Goal: Task Accomplishment & Management: Manage account settings

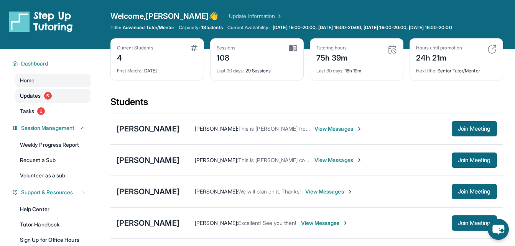
click at [40, 95] on span "Updates" at bounding box center [30, 96] width 21 height 8
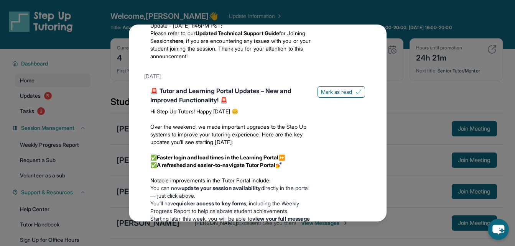
scroll to position [844, 0]
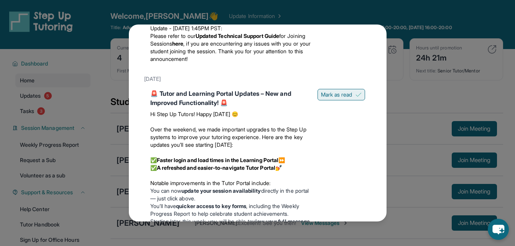
click at [332, 99] on span "Mark as read" at bounding box center [336, 95] width 31 height 8
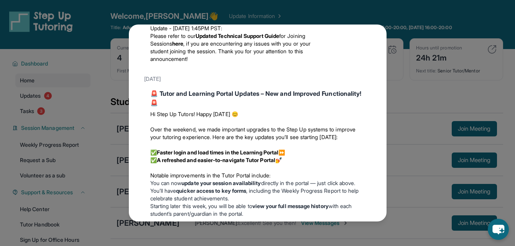
click at [335, 5] on span "Mark as read" at bounding box center [336, 1] width 31 height 8
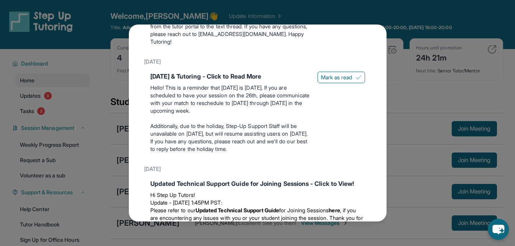
scroll to position [652, 0]
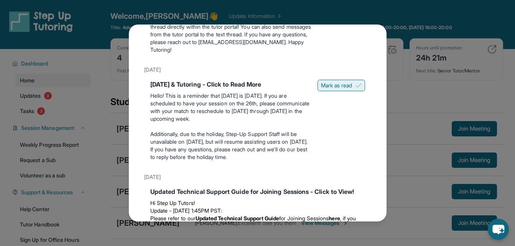
click at [339, 89] on span "Mark as read" at bounding box center [336, 86] width 31 height 8
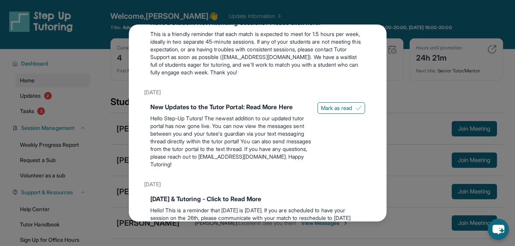
scroll to position [537, 0]
click at [333, 112] on span "Mark as read" at bounding box center [336, 109] width 31 height 8
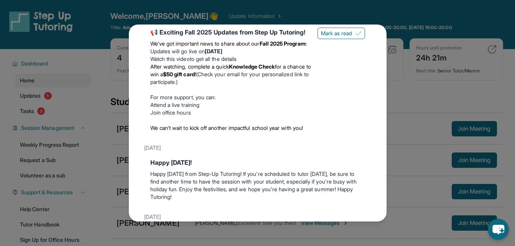
scroll to position [0, 0]
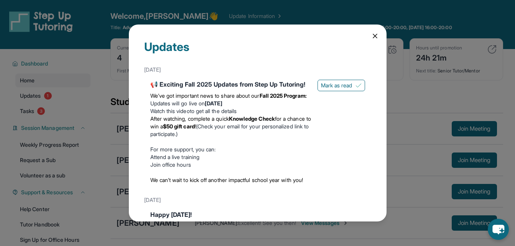
click at [371, 34] on icon at bounding box center [375, 36] width 8 height 8
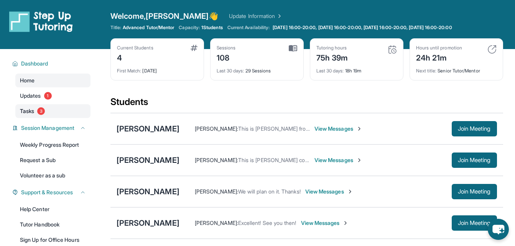
click at [33, 114] on span "Tasks" at bounding box center [27, 111] width 14 height 8
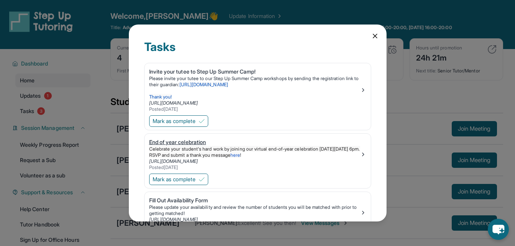
click at [190, 122] on span "Mark as complete" at bounding box center [174, 121] width 43 height 8
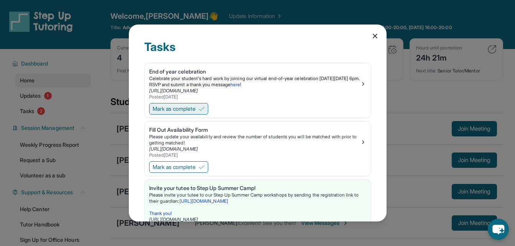
click at [186, 112] on span "Mark as complete" at bounding box center [174, 109] width 43 height 8
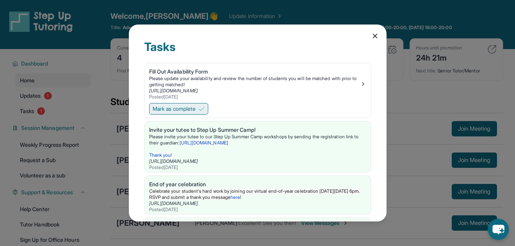
click at [178, 109] on span "Mark as complete" at bounding box center [174, 109] width 43 height 8
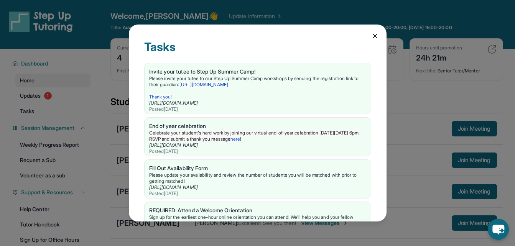
drag, startPoint x: 370, startPoint y: 37, endPoint x: 371, endPoint y: 41, distance: 4.3
click at [373, 38] on icon at bounding box center [375, 36] width 4 height 4
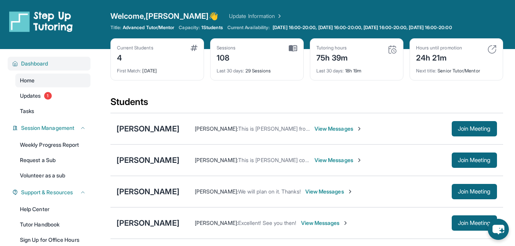
click at [44, 64] on span "Dashboard" at bounding box center [34, 64] width 27 height 8
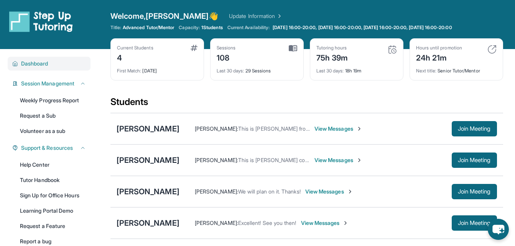
drag, startPoint x: 44, startPoint y: 64, endPoint x: 46, endPoint y: 69, distance: 6.0
click at [46, 69] on div "Dashboard" at bounding box center [49, 64] width 83 height 14
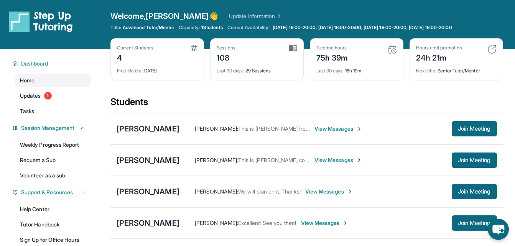
click at [28, 82] on span "Home" at bounding box center [27, 81] width 15 height 8
click at [475, 130] on span "Join Meeting" at bounding box center [474, 129] width 33 height 5
